Goal: Task Accomplishment & Management: Manage account settings

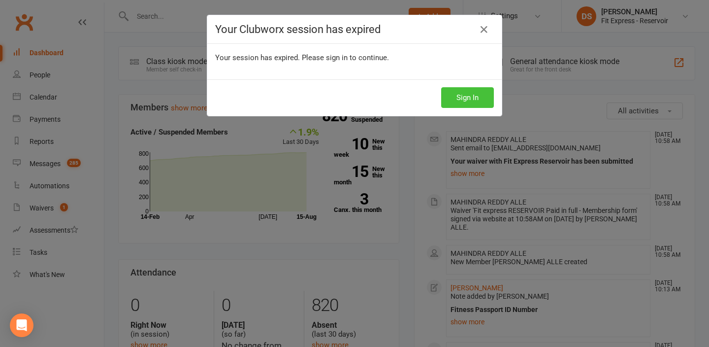
click at [471, 98] on button "Sign In" at bounding box center [467, 97] width 53 height 21
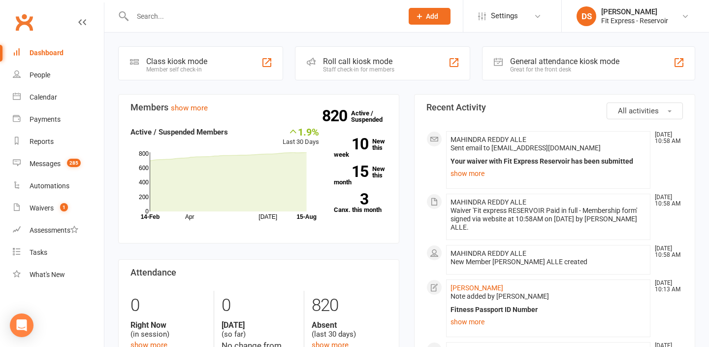
click at [281, 25] on div at bounding box center [257, 16] width 278 height 32
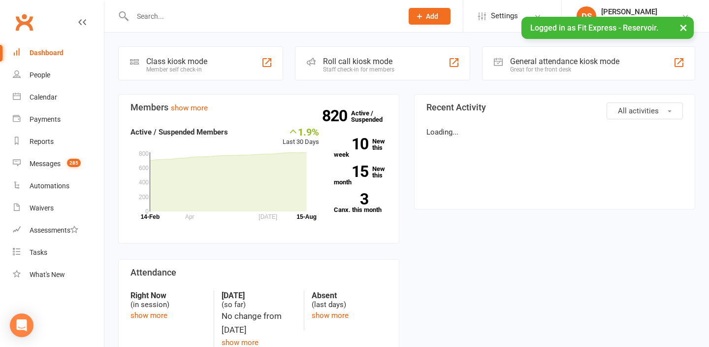
click at [148, 19] on input "text" at bounding box center [262, 16] width 266 height 14
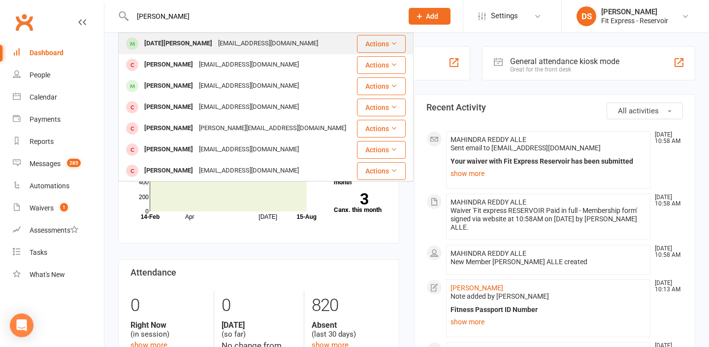
type input "sharma"
click at [171, 36] on div "mohani sharma mohanims@gmail.com" at bounding box center [237, 43] width 237 height 20
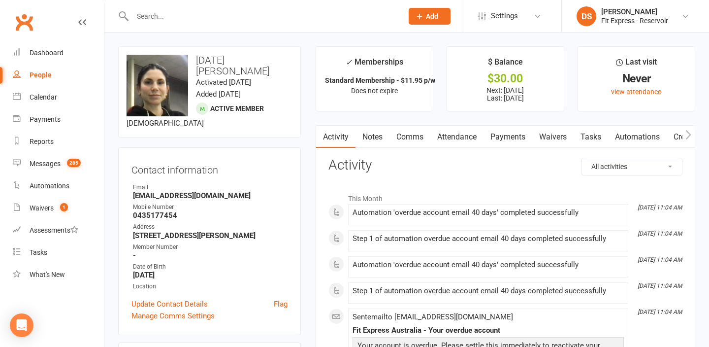
click at [505, 137] on link "Payments" at bounding box center [507, 137] width 49 height 23
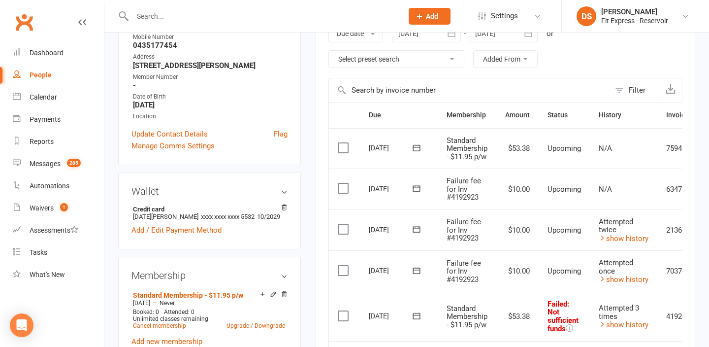
scroll to position [148, 0]
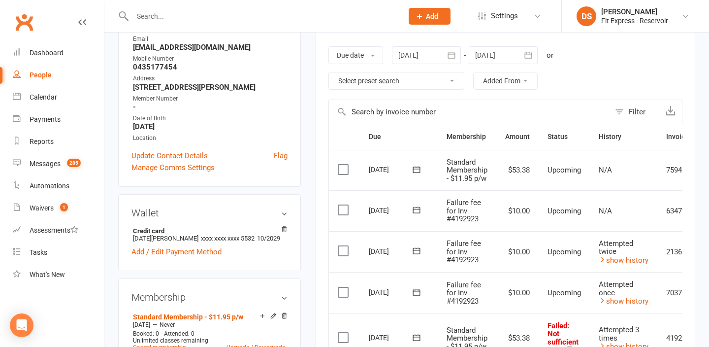
click at [431, 53] on div at bounding box center [426, 55] width 69 height 18
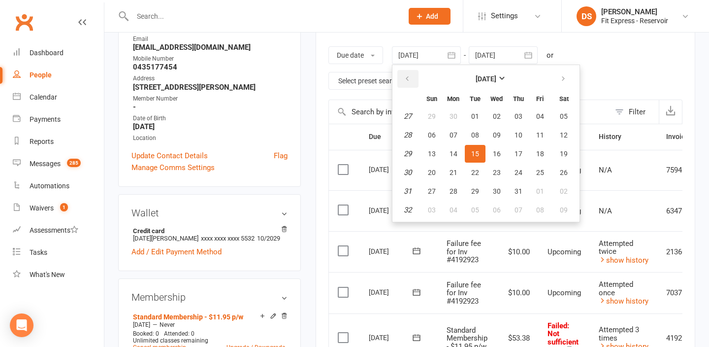
click at [411, 77] on icon "button" at bounding box center [407, 79] width 7 height 8
click at [559, 109] on button "01" at bounding box center [563, 116] width 25 height 18
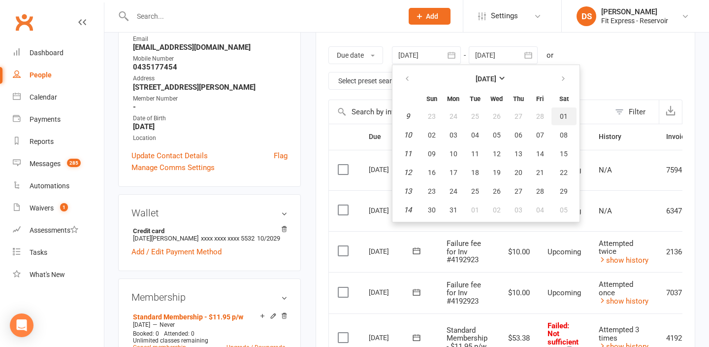
type input "01 Mar 2025"
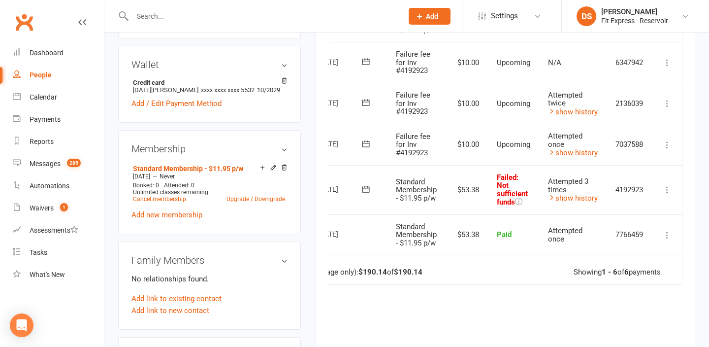
scroll to position [0, 53]
click at [666, 192] on icon at bounding box center [667, 190] width 10 height 10
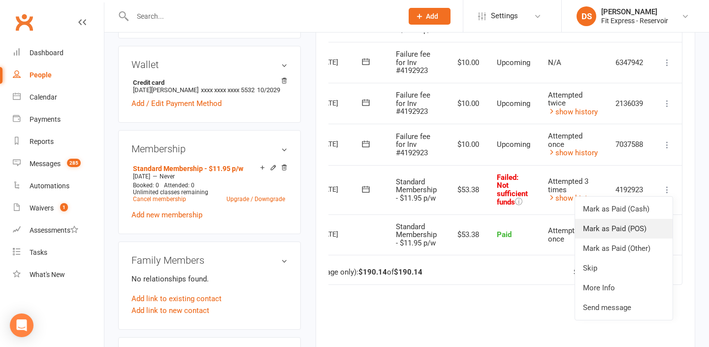
click at [646, 225] on link "Mark as Paid (POS)" at bounding box center [623, 229] width 97 height 20
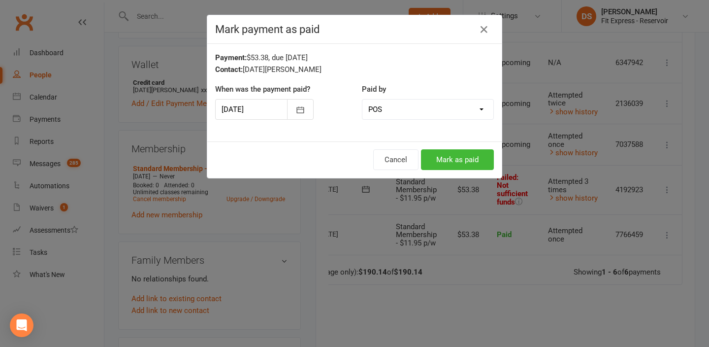
click at [466, 170] on div "Cancel Mark as paid" at bounding box center [354, 159] width 294 height 36
click at [474, 160] on button "Mark as paid" at bounding box center [457, 159] width 73 height 21
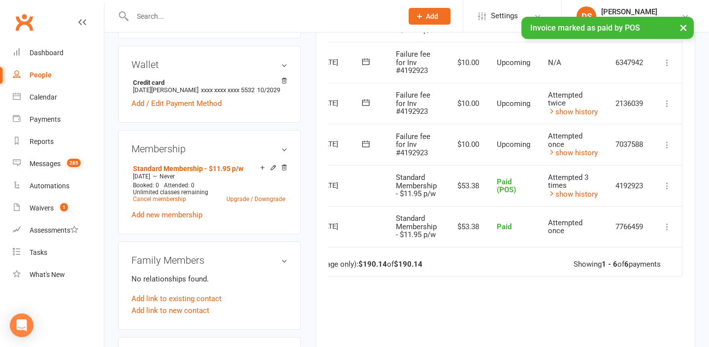
click at [670, 144] on icon at bounding box center [667, 145] width 10 height 10
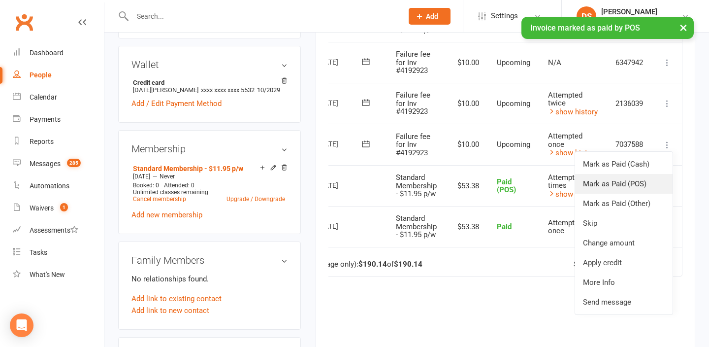
click at [629, 184] on link "Mark as Paid (POS)" at bounding box center [623, 184] width 97 height 20
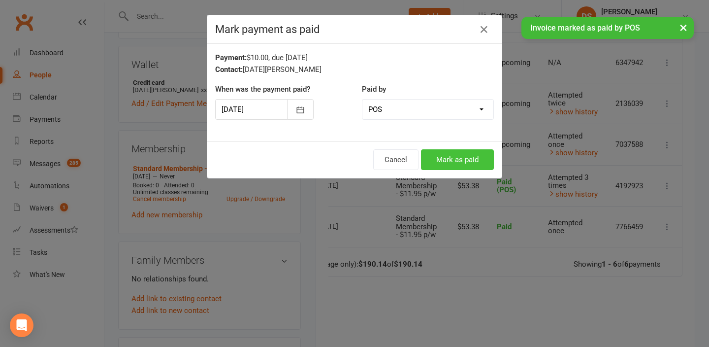
click at [470, 158] on button "Mark as paid" at bounding box center [457, 159] width 73 height 21
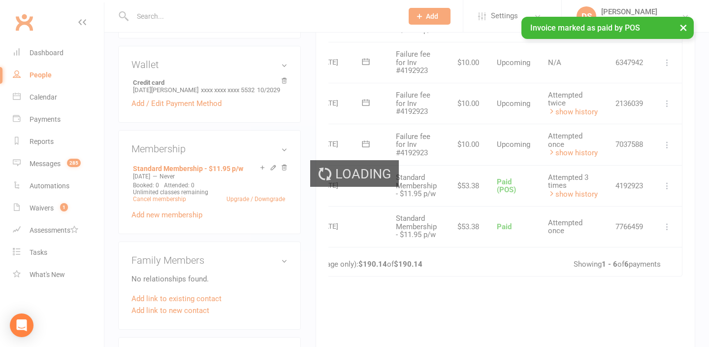
click at [663, 104] on icon at bounding box center [667, 103] width 10 height 10
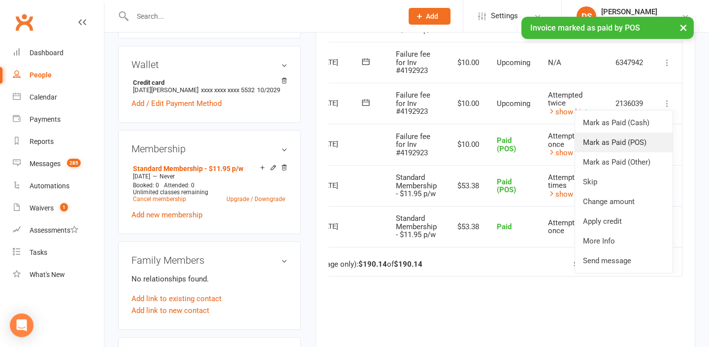
click at [620, 140] on link "Mark as Paid (POS)" at bounding box center [623, 142] width 97 height 20
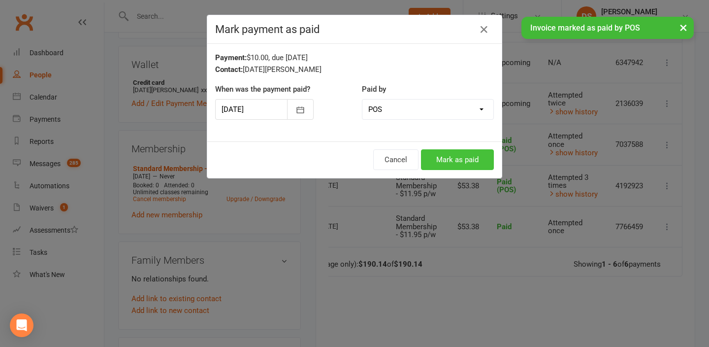
click at [454, 162] on button "Mark as paid" at bounding box center [457, 159] width 73 height 21
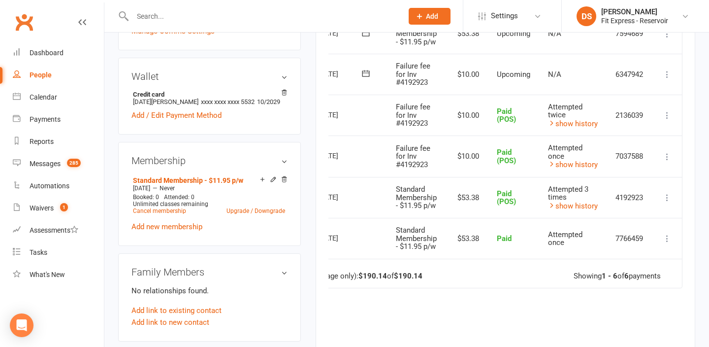
click at [669, 75] on icon at bounding box center [667, 74] width 10 height 10
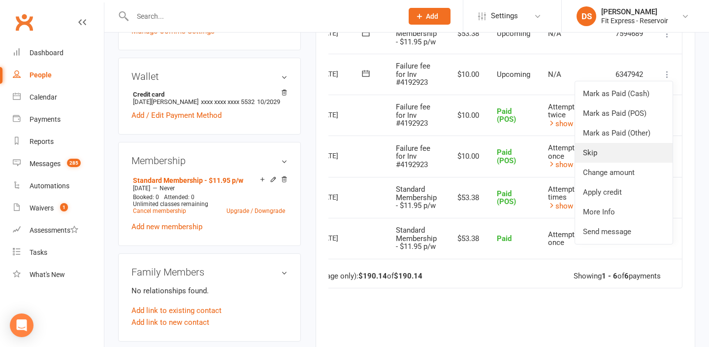
click at [626, 153] on link "Skip" at bounding box center [623, 153] width 97 height 20
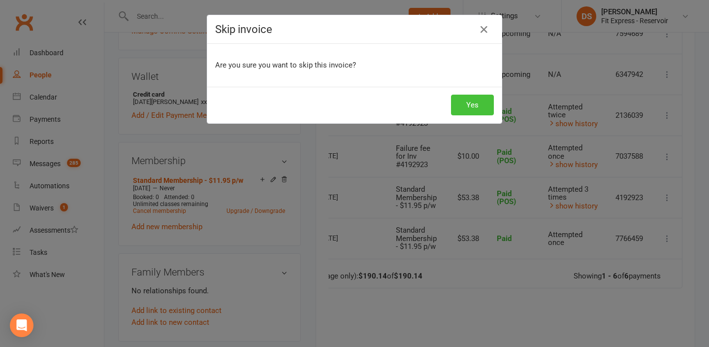
click at [453, 103] on button "Yes" at bounding box center [472, 105] width 43 height 21
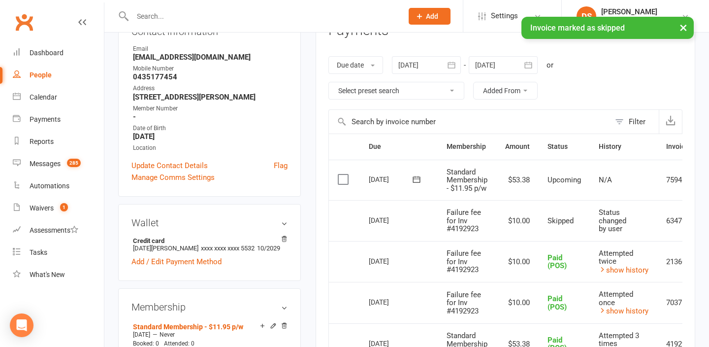
scroll to position [0, 0]
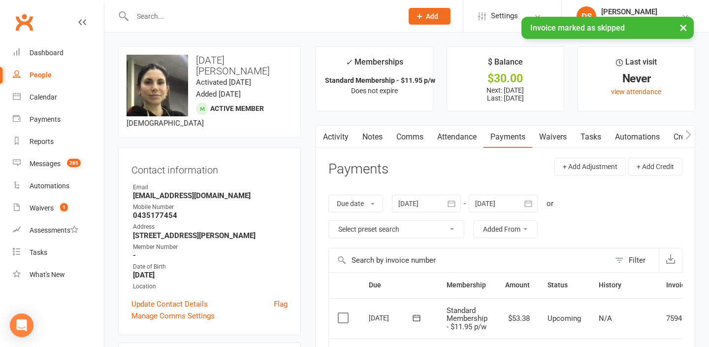
click at [32, 17] on div "× Invoice marked as skipped" at bounding box center [348, 17] width 696 height 0
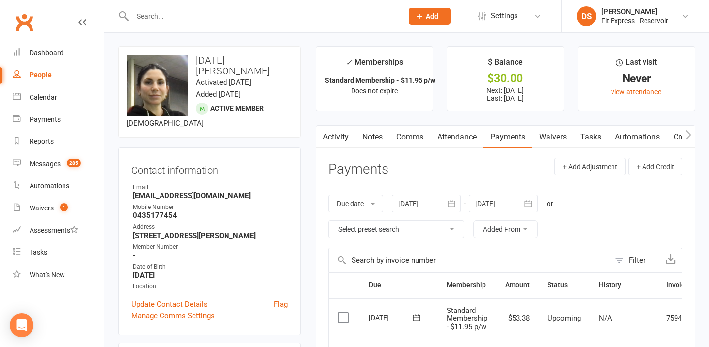
click at [646, 21] on div "Fit Express - Reservoir" at bounding box center [634, 20] width 67 height 9
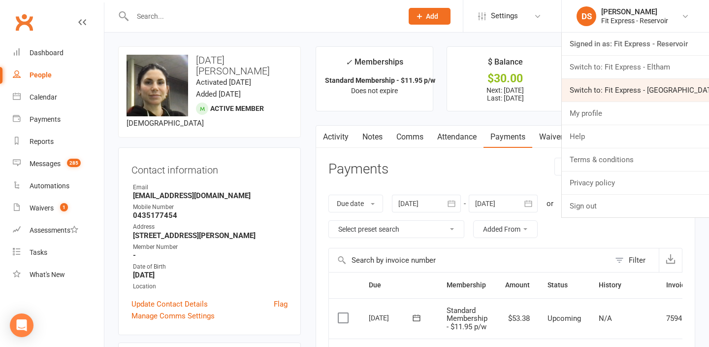
click at [623, 82] on link "Switch to: Fit Express - [GEOGRAPHIC_DATA]" at bounding box center [635, 90] width 147 height 23
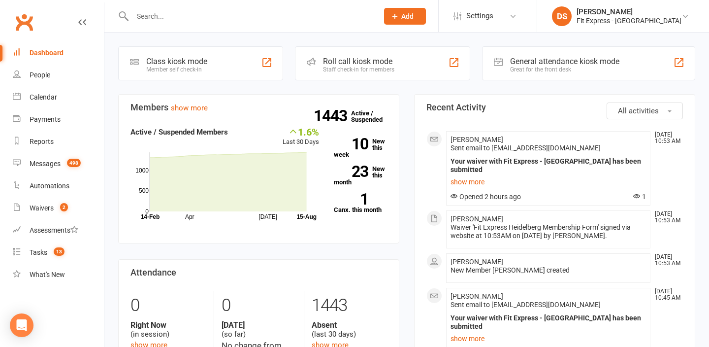
click at [302, 15] on input "text" at bounding box center [250, 16] width 242 height 14
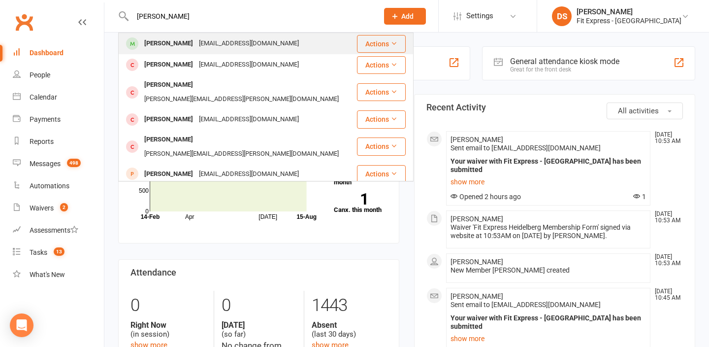
type input "natalie thomii"
click at [287, 41] on div "Natalie Thomason nathom52@proton.me" at bounding box center [237, 43] width 237 height 20
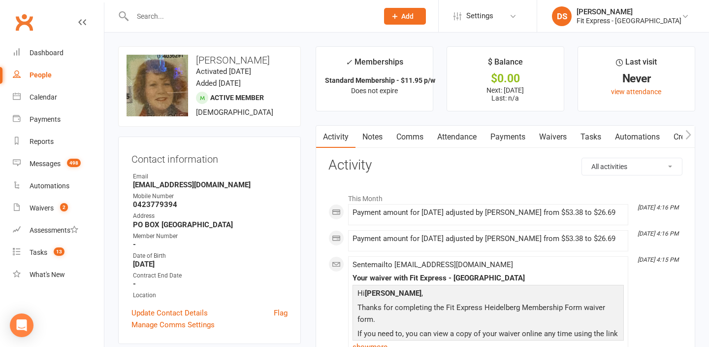
click at [379, 134] on link "Notes" at bounding box center [372, 137] width 34 height 23
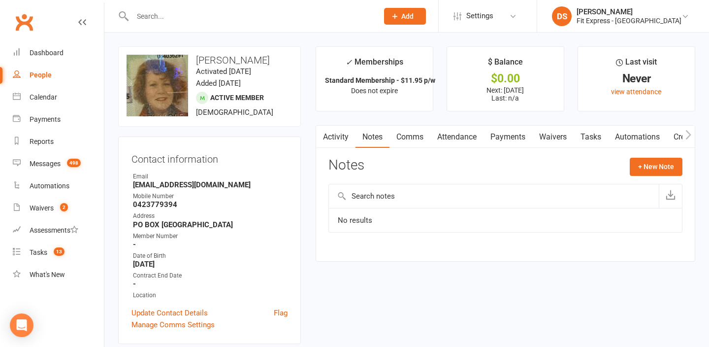
click at [510, 135] on link "Payments" at bounding box center [507, 137] width 49 height 23
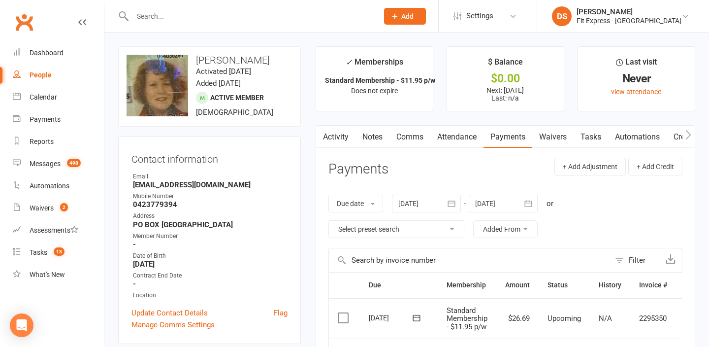
click at [19, 22] on link "Clubworx" at bounding box center [24, 22] width 25 height 25
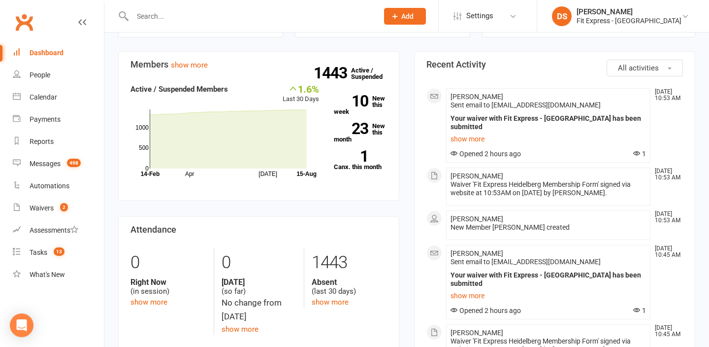
scroll to position [44, 0]
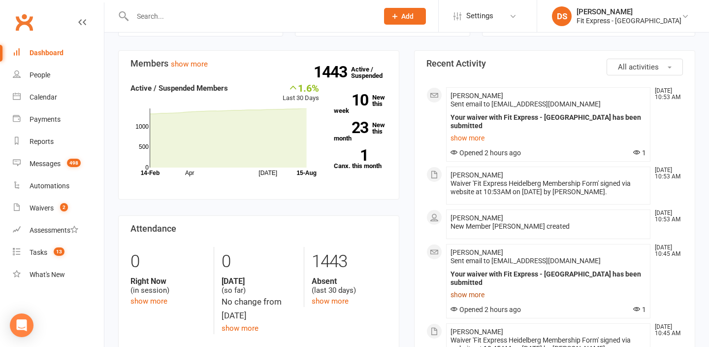
click at [470, 289] on link "show more" at bounding box center [548, 295] width 195 height 14
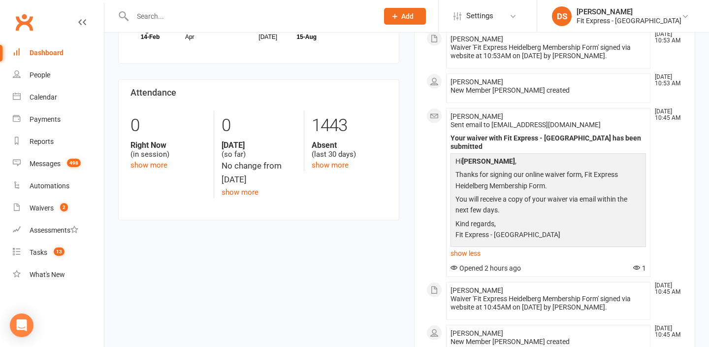
scroll to position [181, 0]
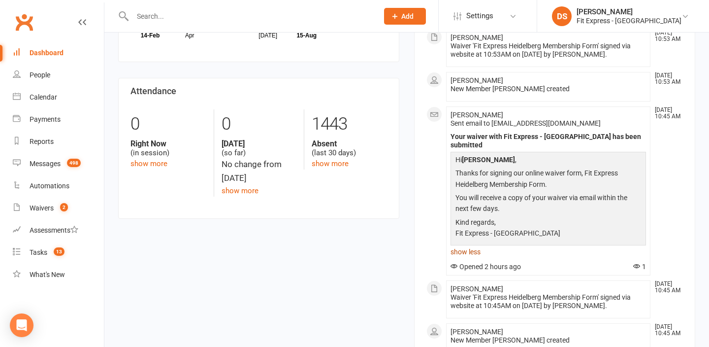
click at [466, 246] on link "show less" at bounding box center [548, 252] width 195 height 14
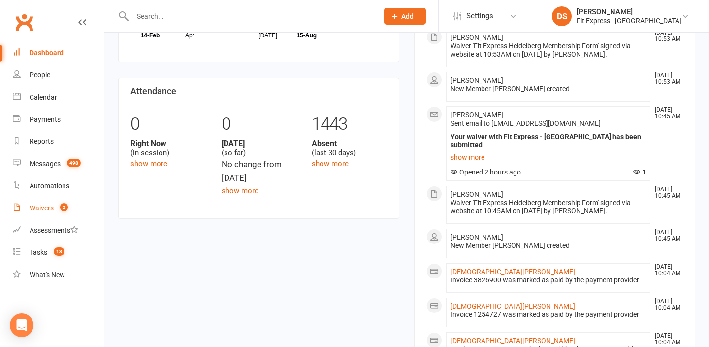
click at [49, 204] on div "Waivers" at bounding box center [42, 208] width 24 height 8
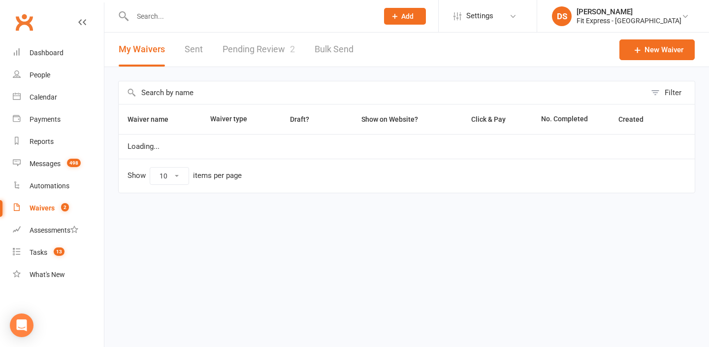
click at [260, 48] on link "Pending Review 2" at bounding box center [259, 49] width 72 height 34
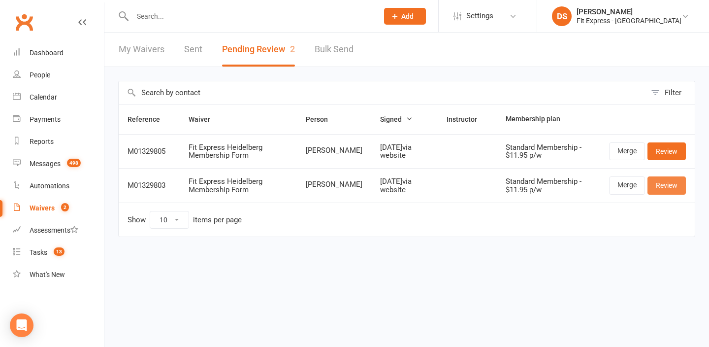
click at [663, 186] on link "Review" at bounding box center [666, 185] width 38 height 18
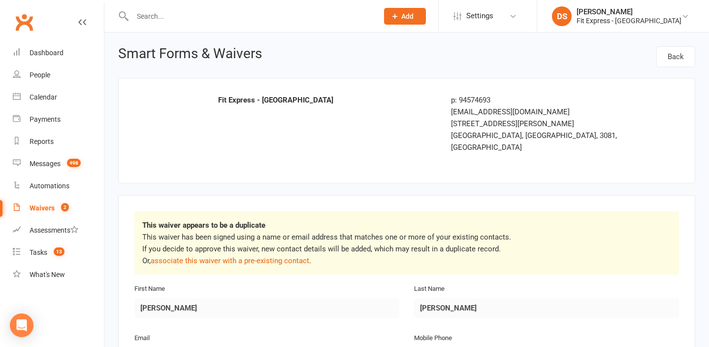
click at [13, 11] on link "Clubworx" at bounding box center [24, 22] width 25 height 25
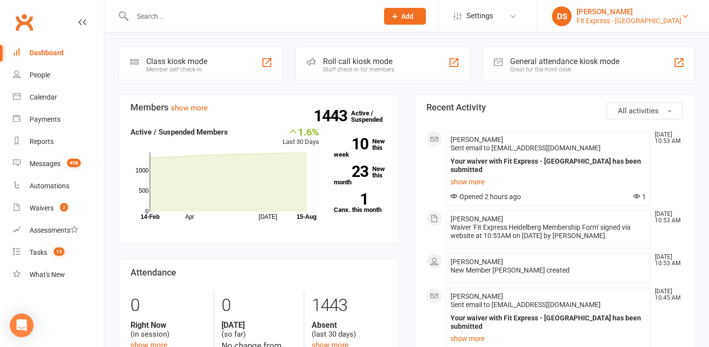
click at [572, 23] on div "DS" at bounding box center [562, 16] width 20 height 20
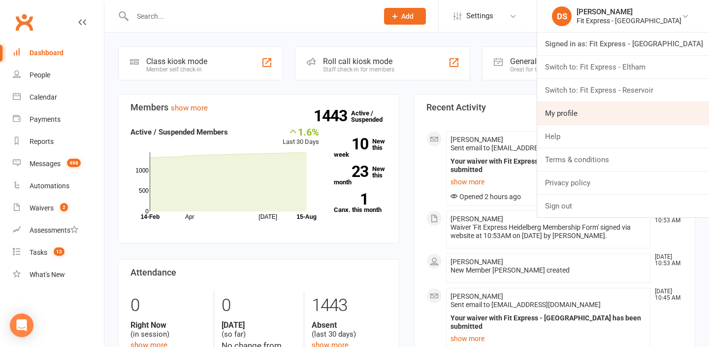
click at [580, 104] on link "My profile" at bounding box center [623, 113] width 172 height 23
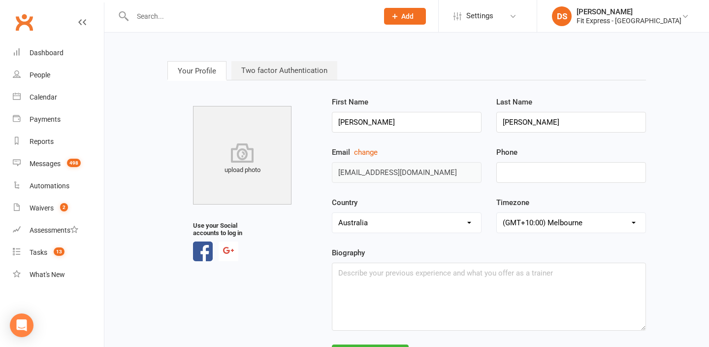
click at [589, 32] on div "Prospect Member Non-attending contact Membership plan Add Settings Membership P…" at bounding box center [354, 16] width 709 height 32
click at [594, 24] on link "DS Drew Stubbs Fit Express - Heidelberg" at bounding box center [623, 16] width 142 height 20
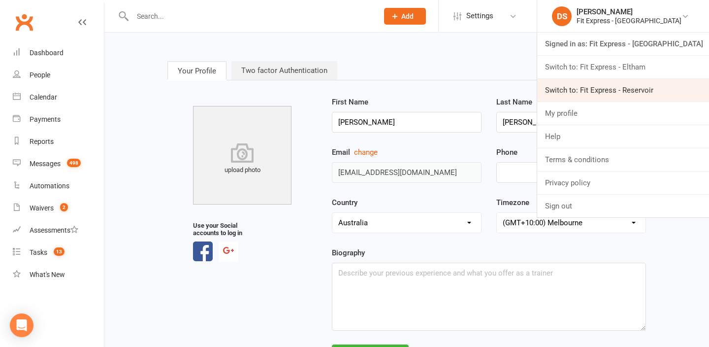
click at [593, 84] on link "Switch to: Fit Express - Reservoir" at bounding box center [623, 90] width 172 height 23
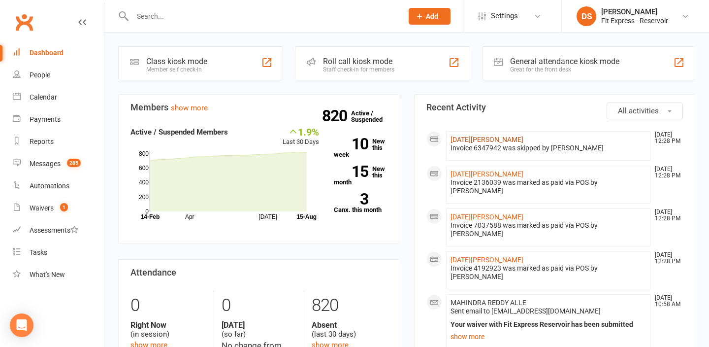
click at [464, 141] on link "[DATE][PERSON_NAME]" at bounding box center [487, 139] width 73 height 8
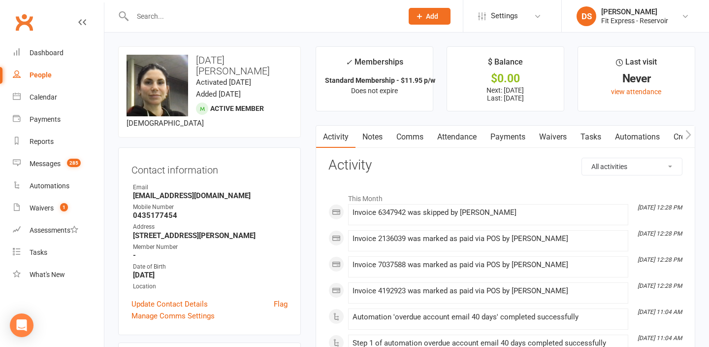
click at [379, 131] on link "Notes" at bounding box center [372, 137] width 34 height 23
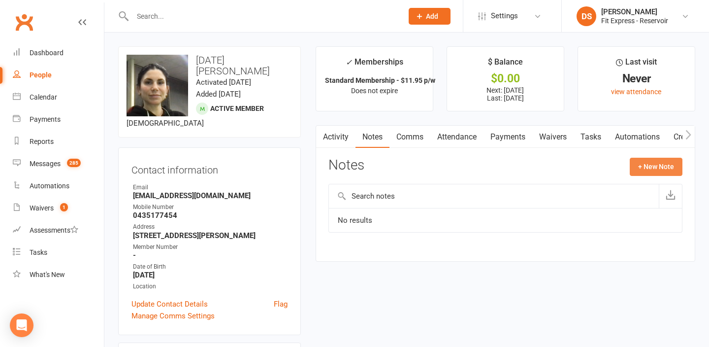
click at [645, 161] on button "+ New Note" at bounding box center [656, 167] width 53 height 18
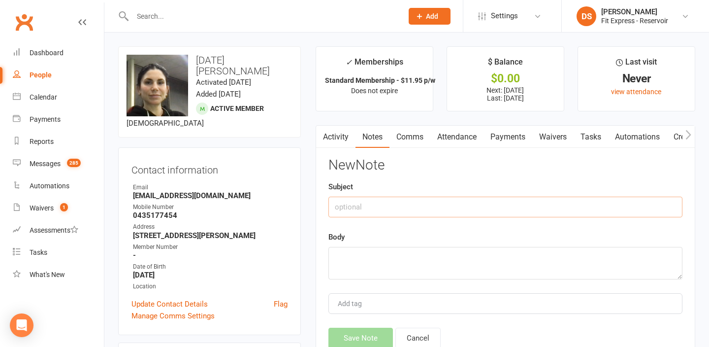
click at [502, 212] on input "text" at bounding box center [505, 206] width 354 height 21
type input "Called asking to cancel"
click at [482, 260] on textarea at bounding box center [505, 263] width 354 height 32
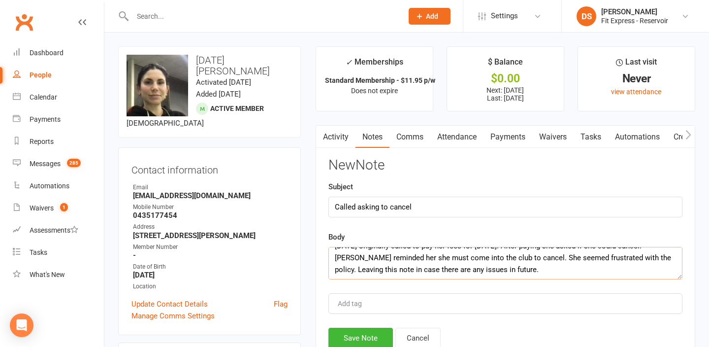
scroll to position [12, 0]
type textarea "[DATE] originally called to pay her fees for [DATE]. After paying she asked if …"
click at [352, 343] on button "Save Note" at bounding box center [360, 337] width 64 height 21
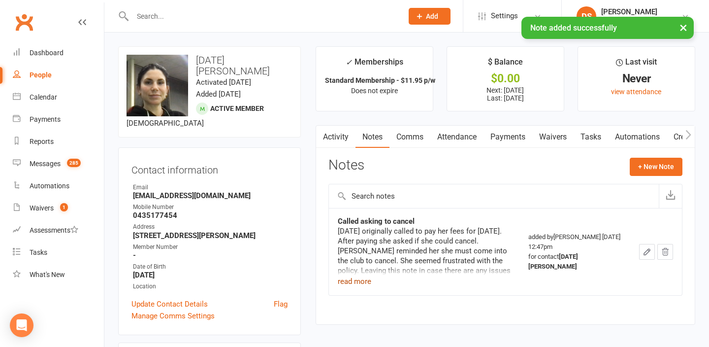
click at [349, 283] on button "read more" at bounding box center [354, 281] width 33 height 12
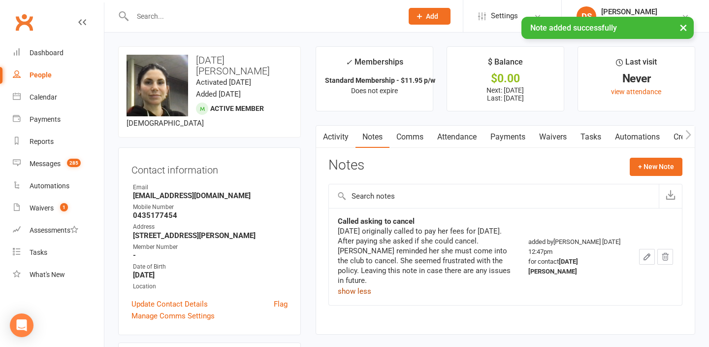
click at [503, 136] on link "Payments" at bounding box center [507, 137] width 49 height 23
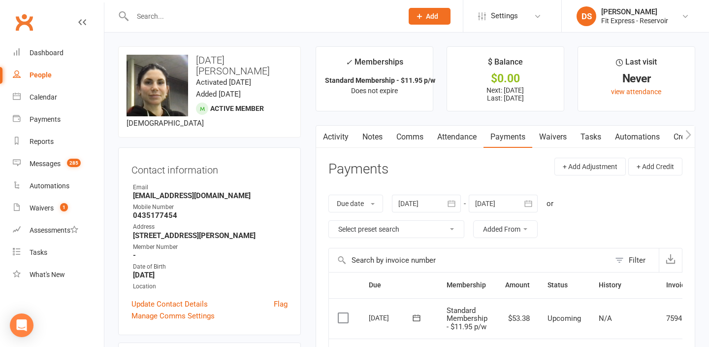
click at [12, 25] on link "Clubworx" at bounding box center [24, 22] width 25 height 25
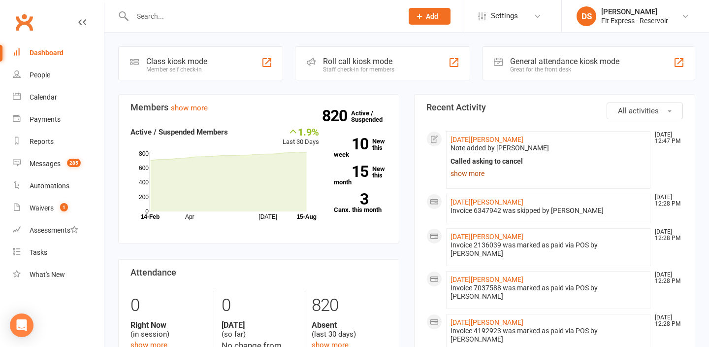
click at [466, 175] on link "show more" at bounding box center [548, 173] width 195 height 14
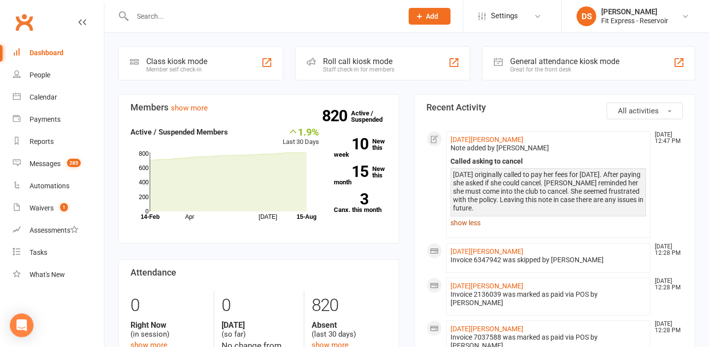
click at [463, 221] on link "show less" at bounding box center [548, 223] width 195 height 14
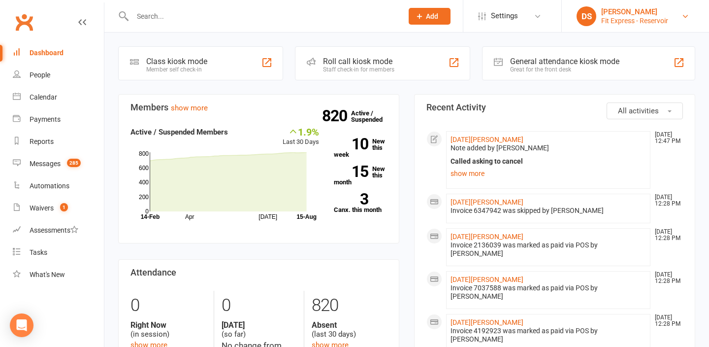
click at [638, 13] on div "[PERSON_NAME]" at bounding box center [634, 11] width 67 height 9
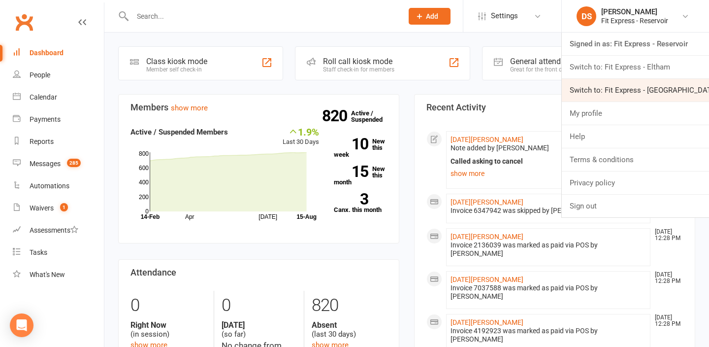
click at [633, 84] on link "Switch to: Fit Express - [GEOGRAPHIC_DATA]" at bounding box center [635, 90] width 147 height 23
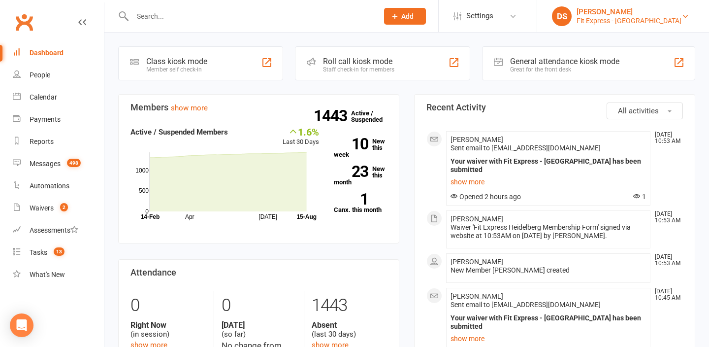
click at [639, 8] on div "[PERSON_NAME]" at bounding box center [629, 11] width 105 height 9
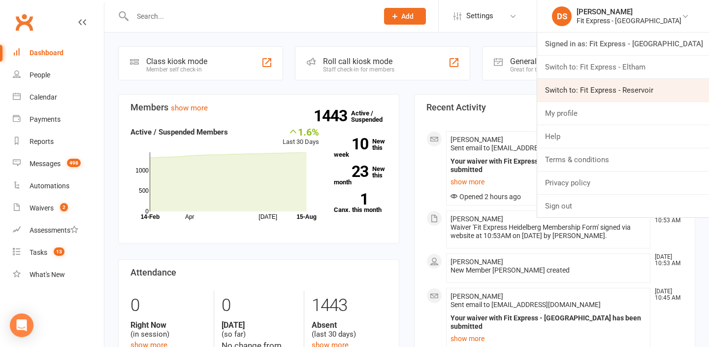
click at [628, 89] on link "Switch to: Fit Express - Reservoir" at bounding box center [623, 90] width 172 height 23
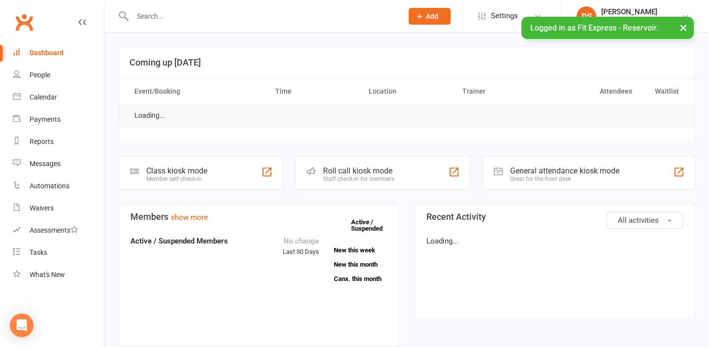
click at [370, 13] on input "text" at bounding box center [262, 16] width 266 height 14
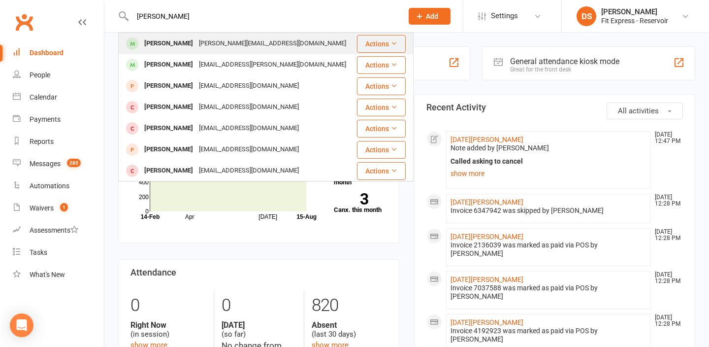
type input "[PERSON_NAME]"
click at [357, 39] on div "Actions" at bounding box center [381, 44] width 49 height 18
click at [267, 35] on div "[PERSON_NAME] [PERSON_NAME][EMAIL_ADDRESS][DOMAIN_NAME]" at bounding box center [237, 43] width 237 height 20
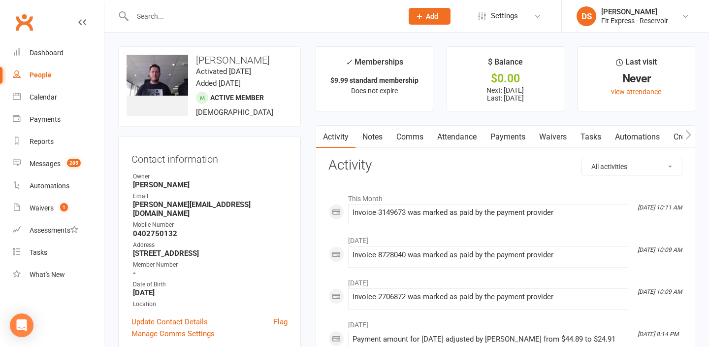
click at [547, 136] on link "Waivers" at bounding box center [552, 137] width 41 height 23
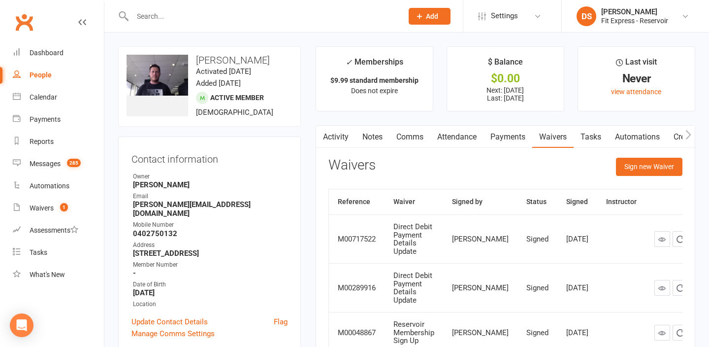
click at [379, 143] on link "Notes" at bounding box center [372, 137] width 34 height 23
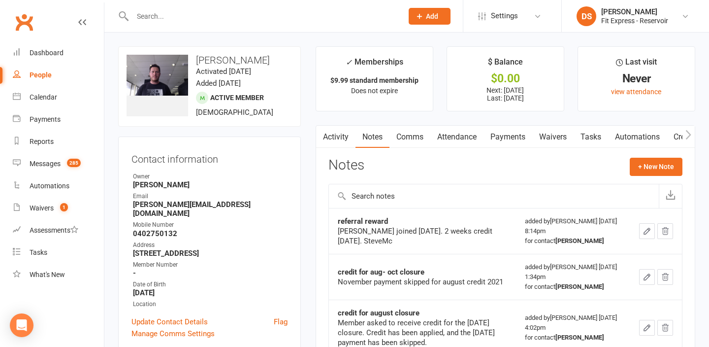
click at [21, 26] on link "Clubworx" at bounding box center [24, 22] width 25 height 25
